Goal: Task Accomplishment & Management: Manage account settings

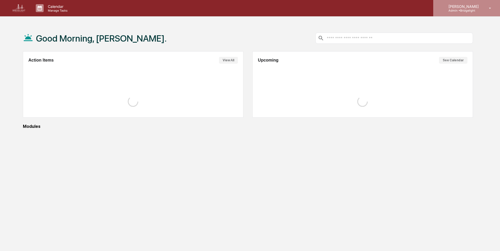
click at [472, 13] on div "[PERSON_NAME] Admin • [GEOGRAPHIC_DATA]" at bounding box center [466, 8] width 67 height 16
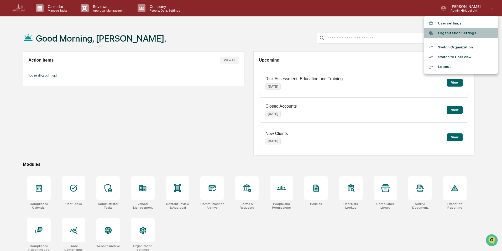
click at [456, 33] on li "Organization Settings" at bounding box center [462, 33] width 74 height 10
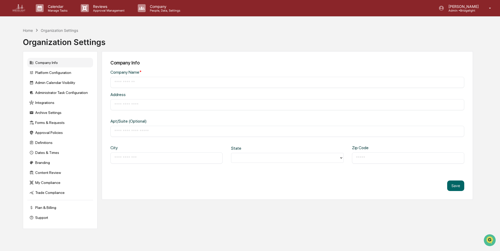
type input "**********"
type input "*********"
type input "*******"
type input "*****"
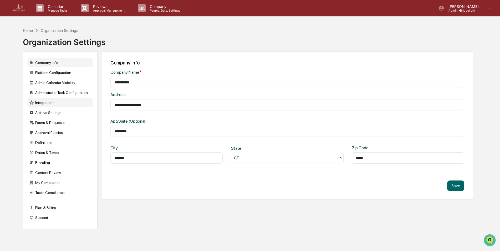
click at [49, 102] on div "Integrations" at bounding box center [60, 102] width 66 height 9
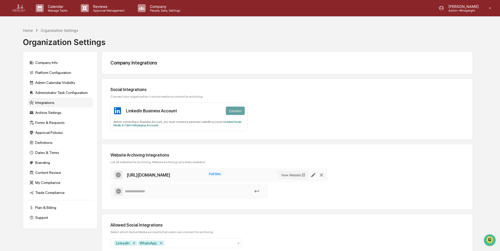
click at [22, 6] on img at bounding box center [19, 8] width 13 height 8
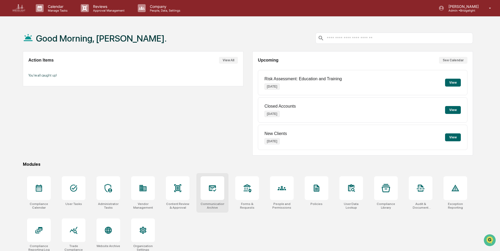
click at [212, 189] on icon at bounding box center [212, 188] width 6 height 4
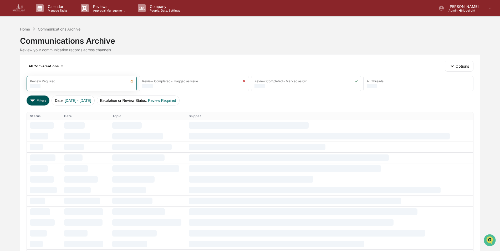
click at [37, 104] on button "Filters" at bounding box center [38, 100] width 23 height 10
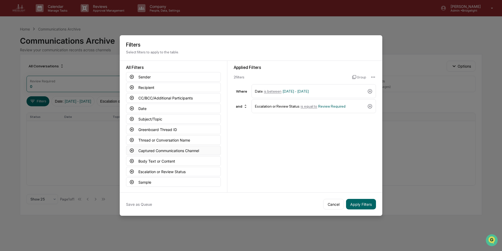
click at [160, 149] on button "Captured Communications Channel" at bounding box center [173, 150] width 95 height 9
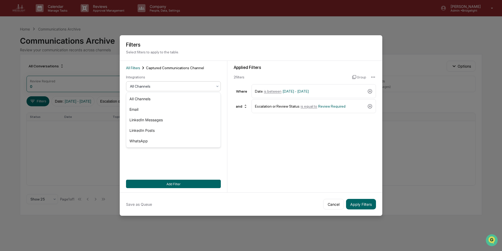
click at [157, 87] on div at bounding box center [171, 86] width 83 height 5
click at [147, 111] on div "Email" at bounding box center [173, 109] width 94 height 11
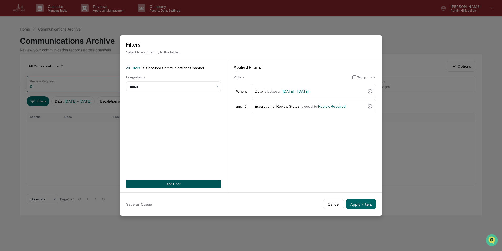
click at [193, 183] on button "Add Filter" at bounding box center [173, 183] width 95 height 8
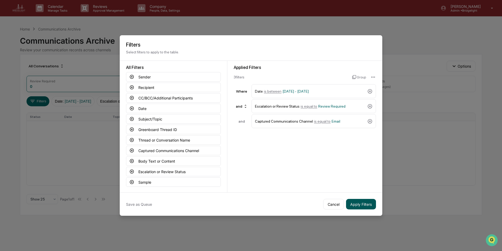
click at [362, 205] on button "Apply Filters" at bounding box center [361, 204] width 30 height 11
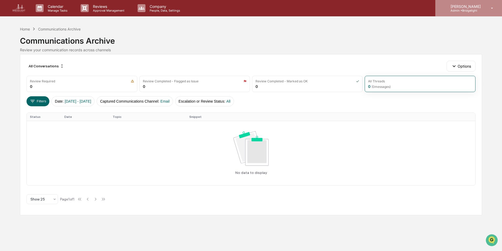
click at [468, 13] on div "[PERSON_NAME] Admin • [GEOGRAPHIC_DATA]" at bounding box center [469, 8] width 67 height 16
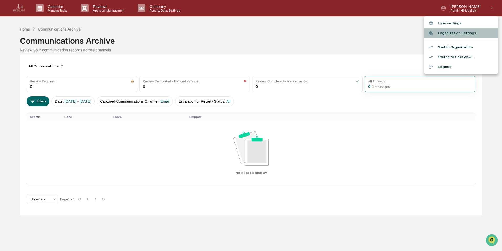
click at [464, 33] on li "Organization Settings" at bounding box center [462, 33] width 74 height 10
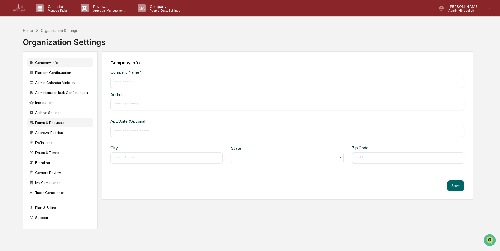
type input "**********"
type input "*********"
type input "*******"
type input "*****"
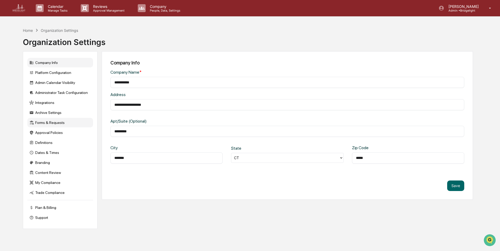
click at [46, 123] on div "Forms & Requests" at bounding box center [60, 122] width 66 height 9
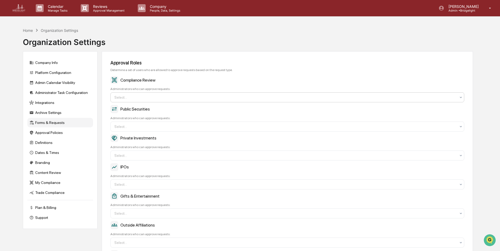
click at [155, 98] on div at bounding box center [285, 97] width 342 height 5
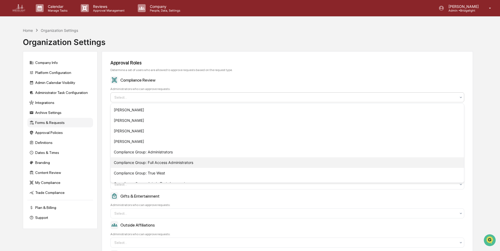
click at [176, 162] on div "Compliance Group: Full Access Administrators" at bounding box center [287, 162] width 353 height 11
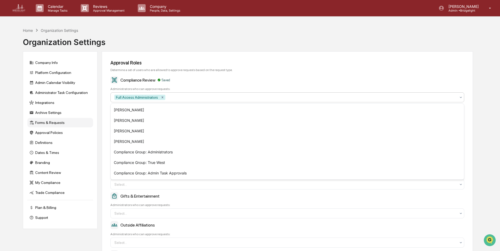
click at [281, 65] on div "Approval Roles" at bounding box center [287, 63] width 354 height 6
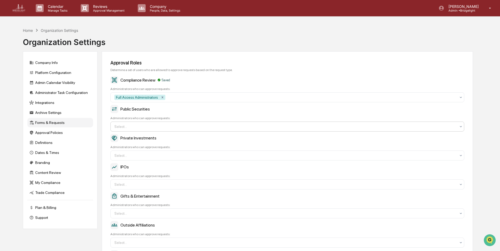
click at [192, 126] on div at bounding box center [285, 126] width 342 height 5
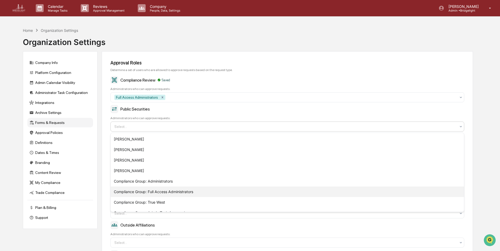
click at [185, 193] on div "Compliance Group: Full Access Administrators" at bounding box center [287, 191] width 353 height 11
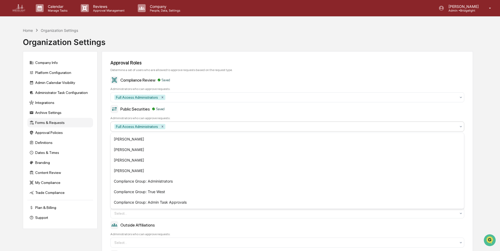
click at [237, 62] on div "Approval Roles" at bounding box center [287, 63] width 354 height 6
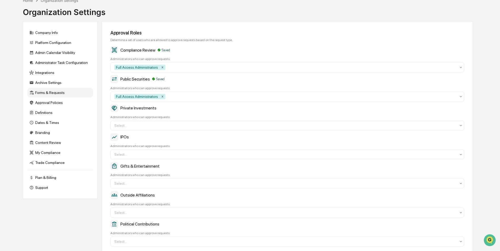
scroll to position [53, 0]
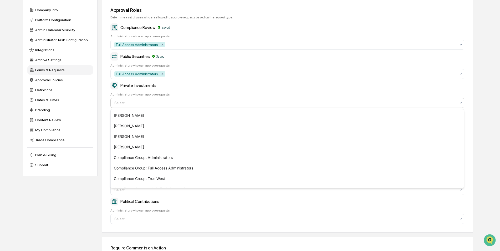
click at [173, 104] on div at bounding box center [285, 102] width 342 height 5
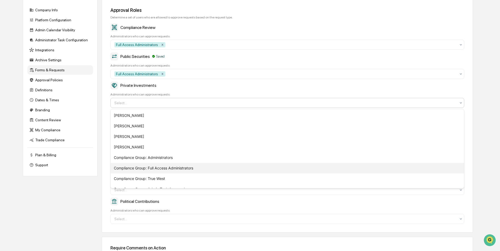
click at [175, 166] on div "Compliance Group: Full Access Administrators" at bounding box center [287, 168] width 353 height 11
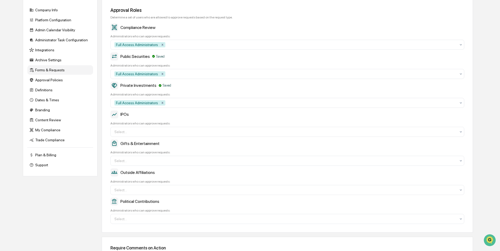
click at [239, 59] on div "Public Securities Saved" at bounding box center [287, 56] width 354 height 8
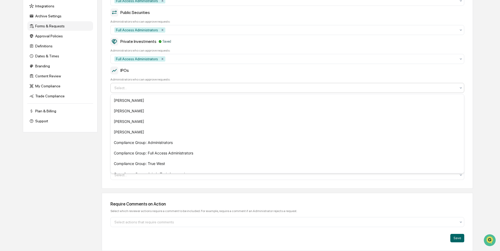
click at [182, 90] on div at bounding box center [285, 87] width 342 height 5
click at [184, 153] on div "Compliance Group: Full Access Administrators" at bounding box center [287, 153] width 353 height 11
click at [223, 57] on div at bounding box center [311, 58] width 290 height 5
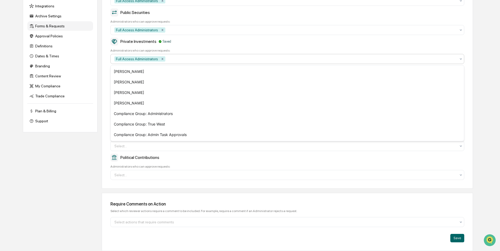
click at [83, 161] on div "Company Info Platform Configuration Admin Calendar Visibility Administrator Tas…" at bounding box center [248, 103] width 450 height 296
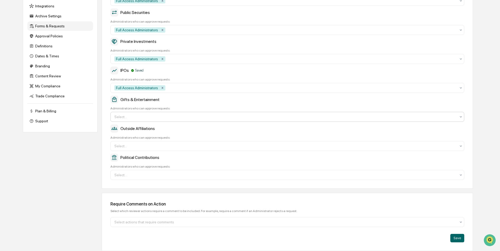
click at [175, 116] on div at bounding box center [285, 116] width 342 height 5
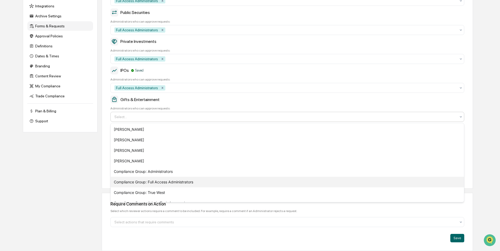
click at [176, 181] on div "Compliance Group: Full Access Administrators" at bounding box center [287, 182] width 353 height 11
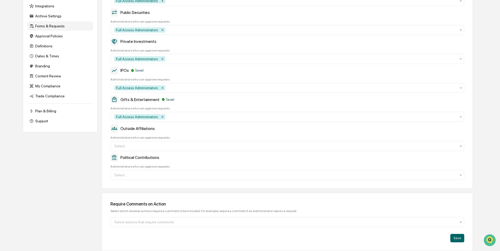
click at [55, 171] on div "Company Info Platform Configuration Admin Calendar Visibility Administrator Tas…" at bounding box center [248, 103] width 450 height 296
click at [189, 146] on div at bounding box center [285, 145] width 342 height 5
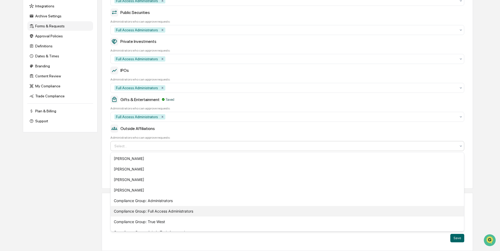
click at [192, 211] on div "Compliance Group: Full Access Administrators" at bounding box center [287, 211] width 353 height 11
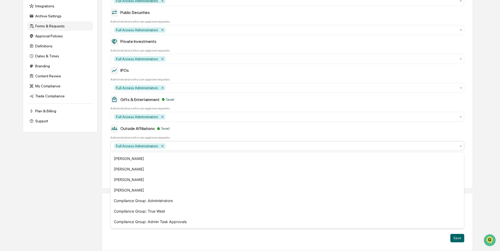
click at [230, 147] on div at bounding box center [311, 145] width 290 height 5
click at [230, 145] on div at bounding box center [311, 145] width 290 height 5
click at [178, 211] on div "Compliance Group: True West" at bounding box center [287, 211] width 353 height 11
click at [71, 186] on div "Company Info Platform Configuration Admin Calendar Visibility Administrator Tas…" at bounding box center [248, 103] width 450 height 296
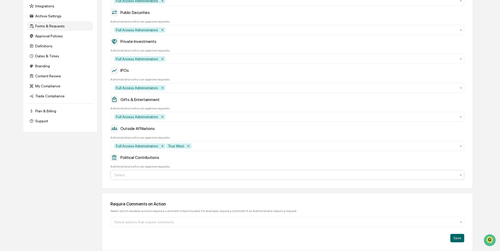
click at [238, 176] on div at bounding box center [285, 174] width 342 height 5
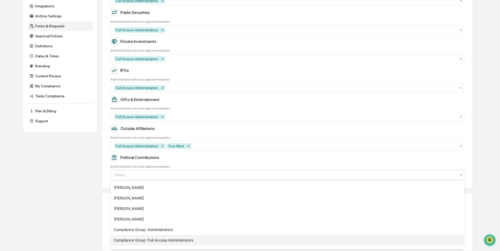
scroll to position [18, 0]
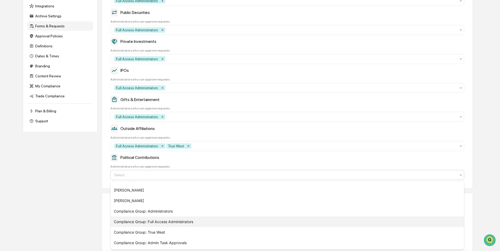
click at [184, 222] on div "Compliance Group: Full Access Administrators" at bounding box center [287, 221] width 353 height 11
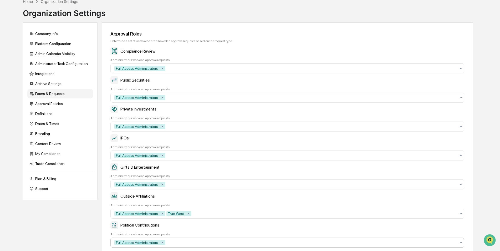
scroll to position [0, 0]
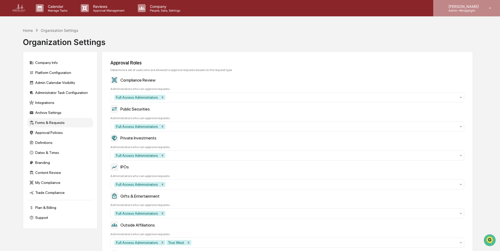
click at [467, 12] on div "[PERSON_NAME] Admin • [GEOGRAPHIC_DATA]" at bounding box center [466, 8] width 67 height 16
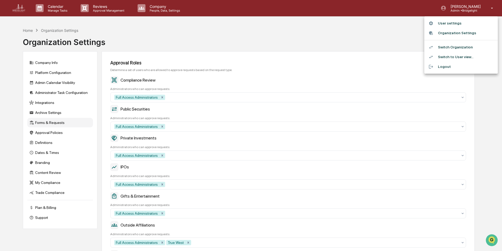
click at [448, 48] on li "Switch Organization" at bounding box center [462, 47] width 74 height 10
